Goal: Find specific page/section: Find specific page/section

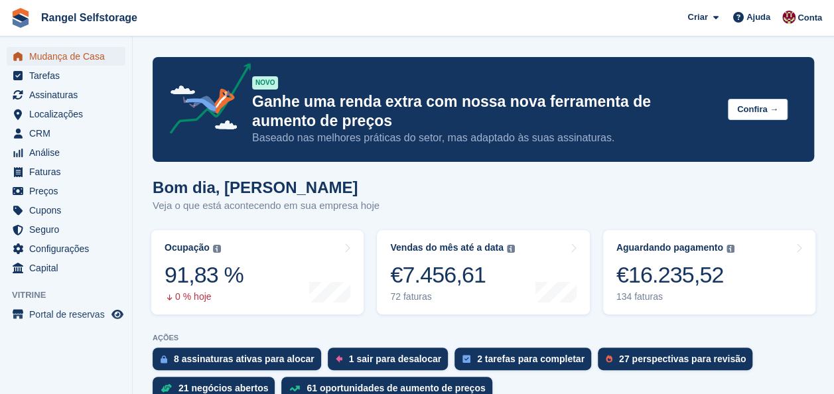
click at [54, 57] on span "Mudança de Casa" at bounding box center [69, 56] width 80 height 19
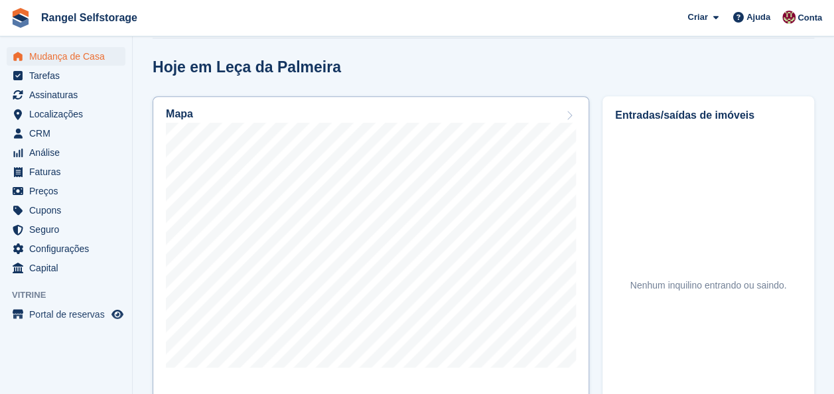
scroll to position [464, 0]
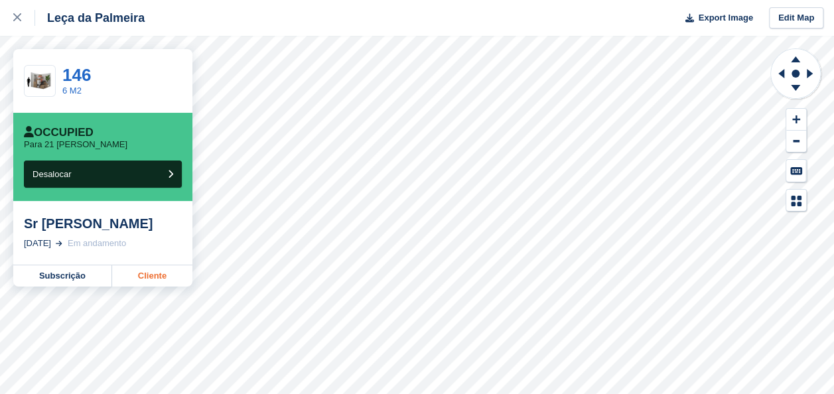
click at [145, 275] on link "Cliente" at bounding box center [152, 275] width 80 height 21
